Goal: Find specific page/section: Find specific page/section

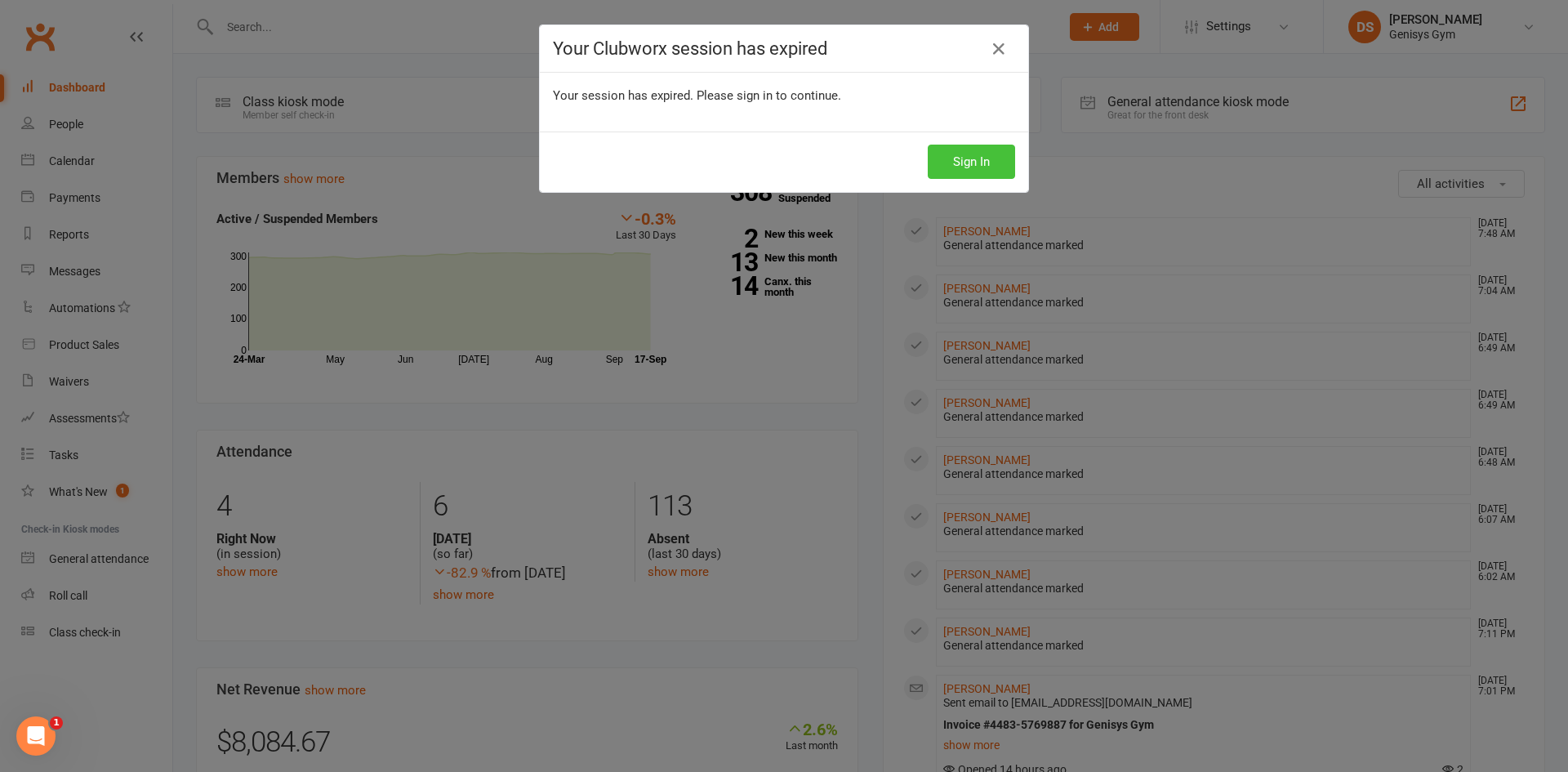
click at [938, 162] on button "Sign In" at bounding box center [971, 162] width 87 height 34
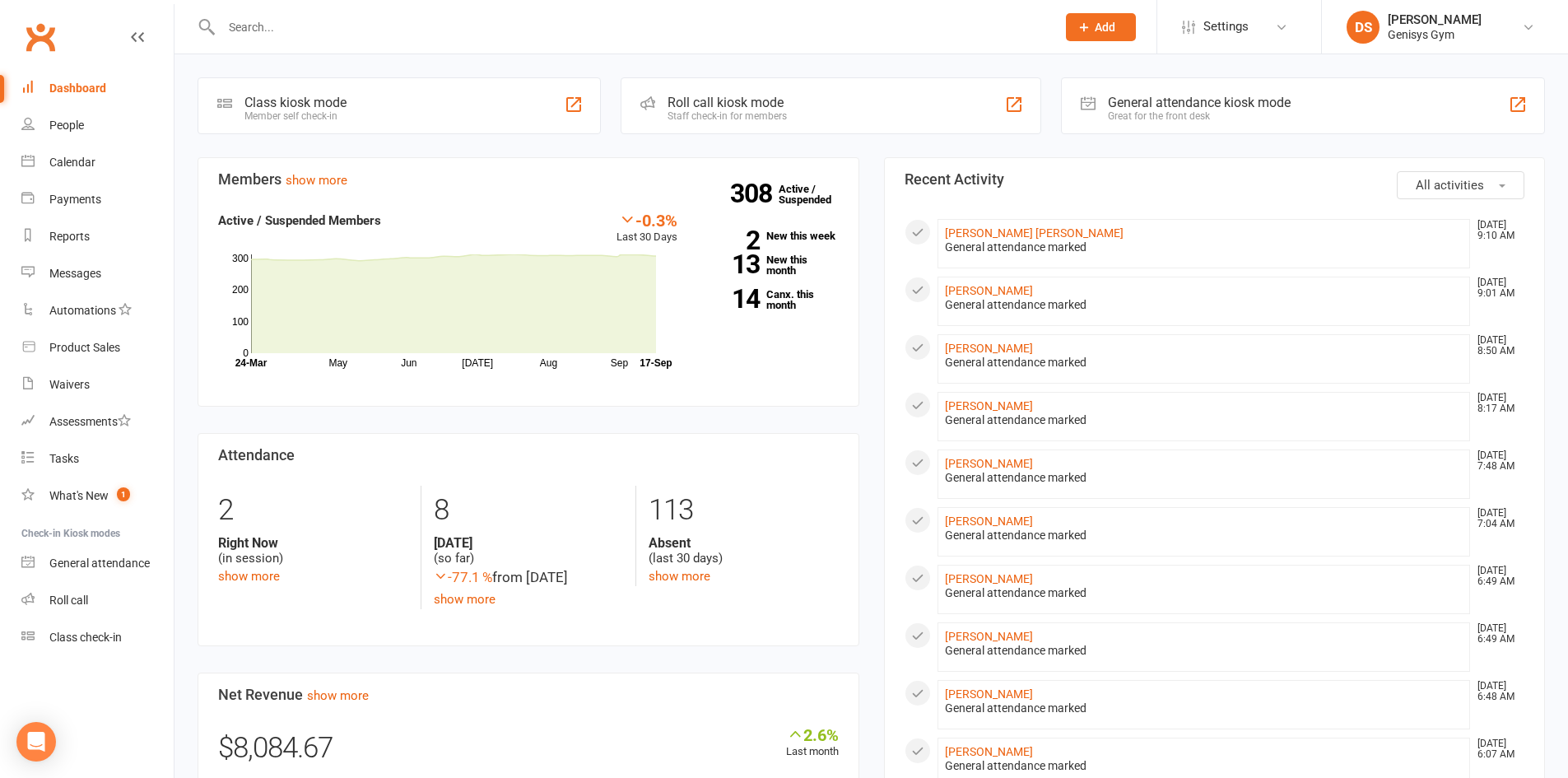
click at [332, 31] on input "text" at bounding box center [630, 27] width 828 height 23
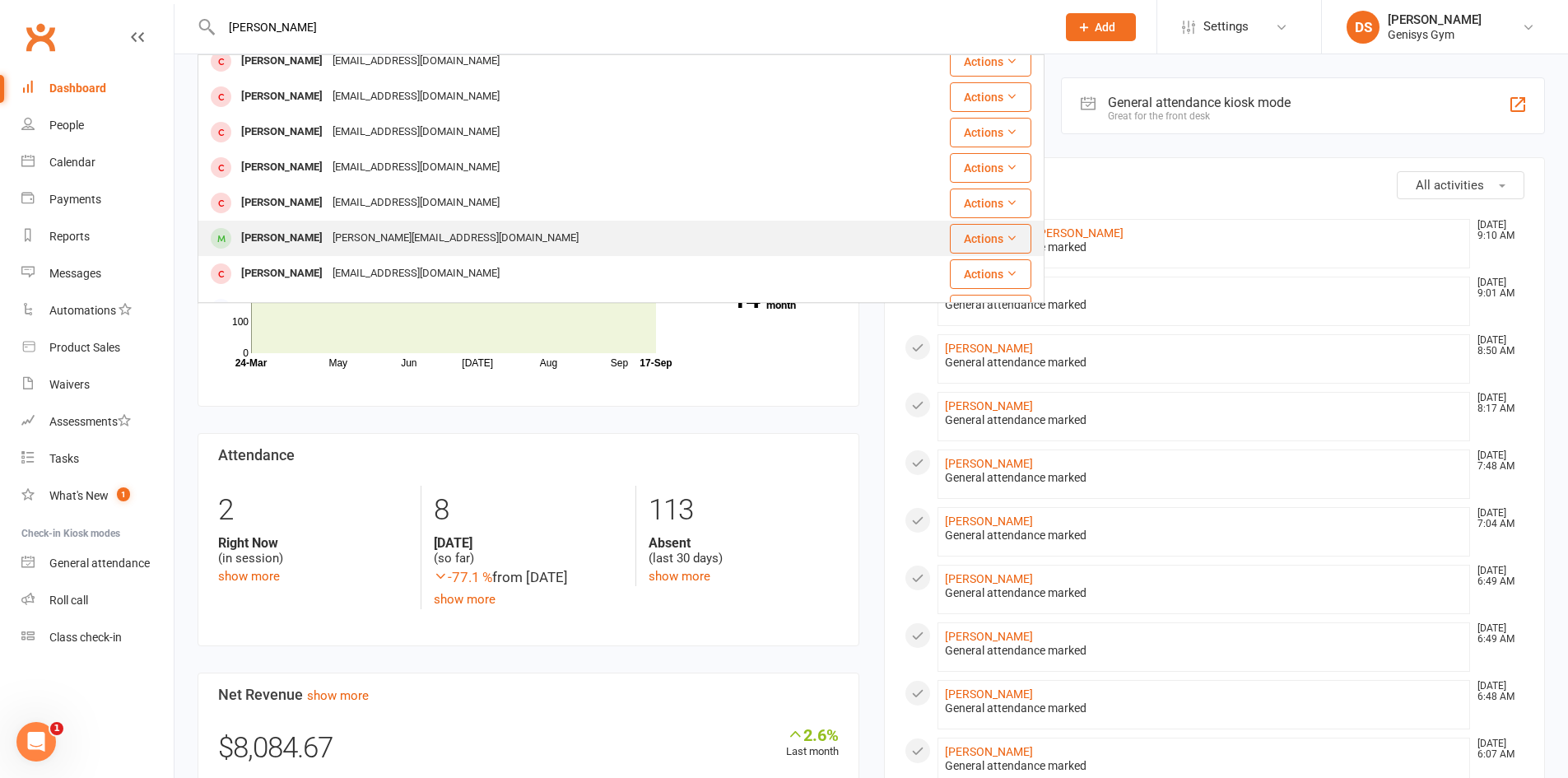
scroll to position [164, 0]
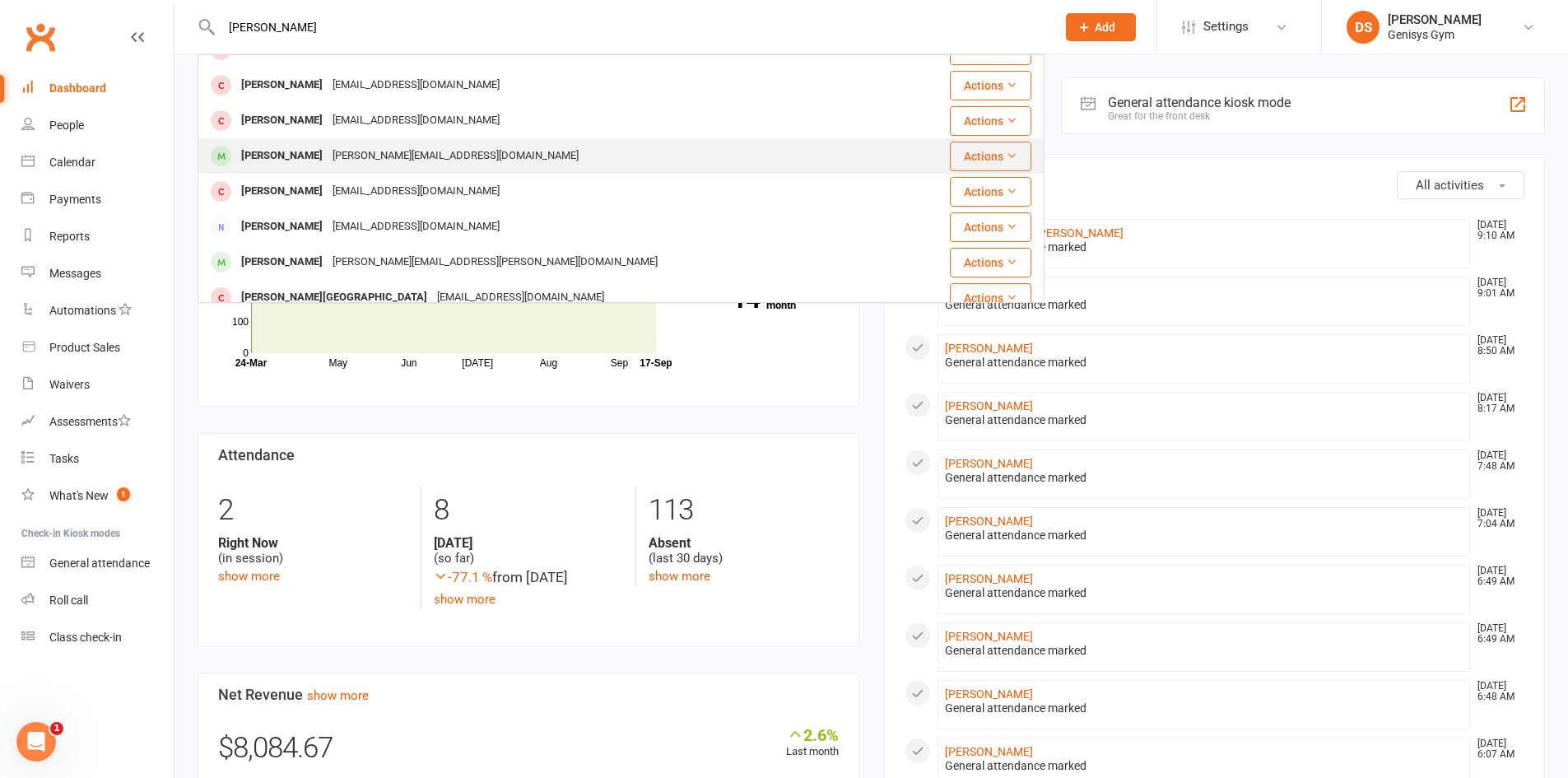
type input "mel"
click at [223, 164] on span at bounding box center [221, 156] width 21 height 21
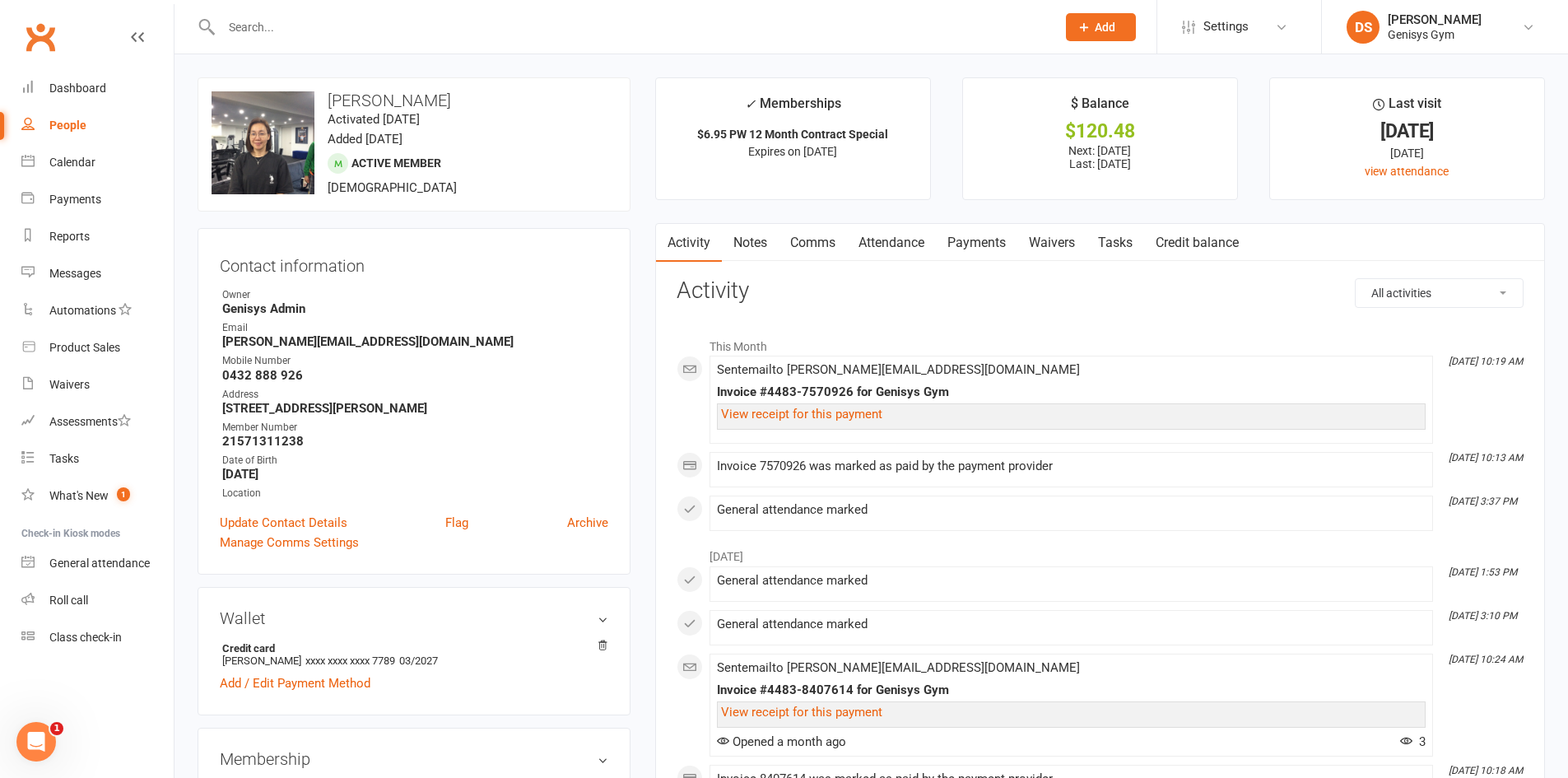
click at [269, 25] on input "text" at bounding box center [630, 27] width 828 height 23
